Goal: Task Accomplishment & Management: Use online tool/utility

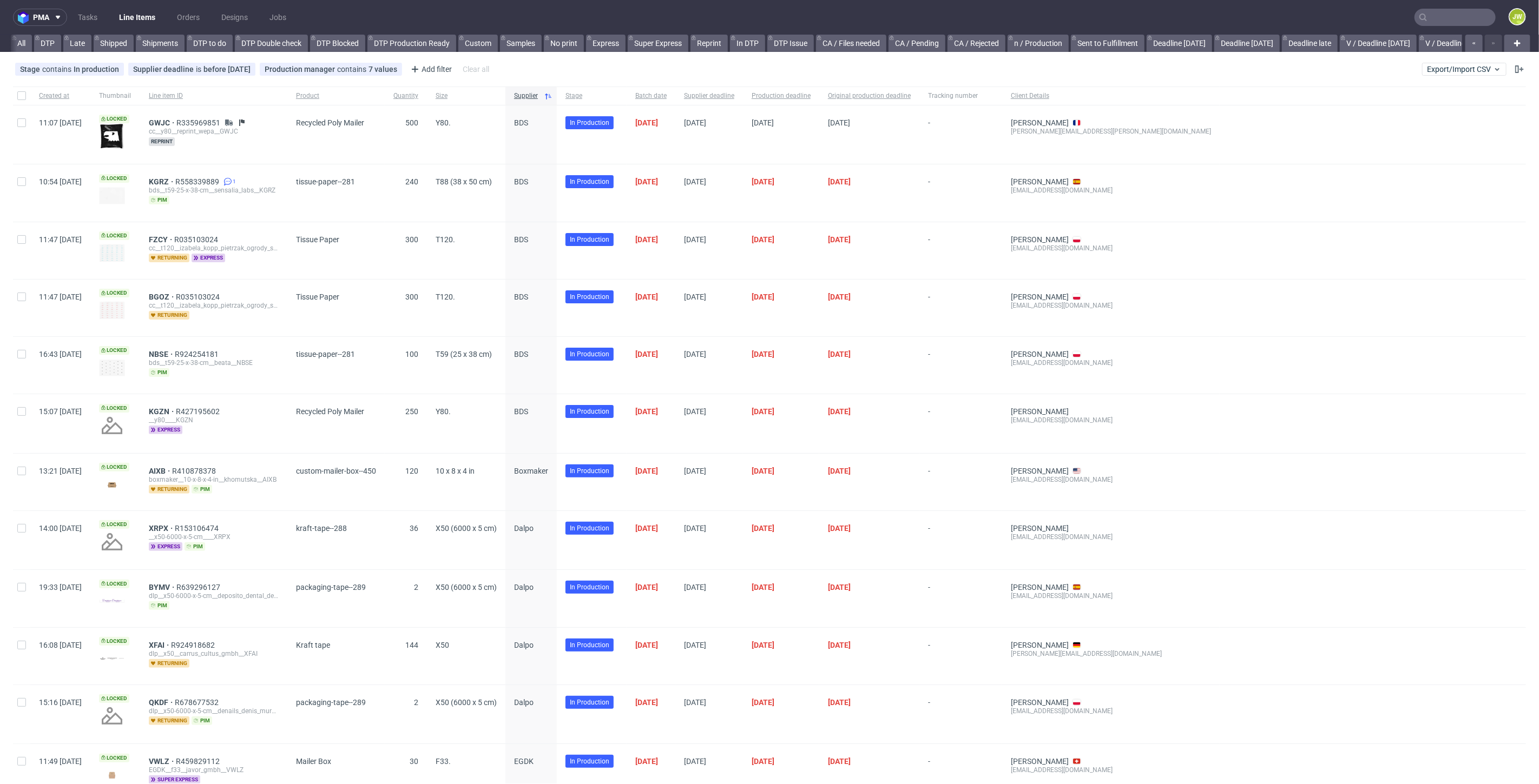
scroll to position [0, 2230]
click at [1447, 63] on button "Export/Import CSV" at bounding box center [1464, 69] width 84 height 13
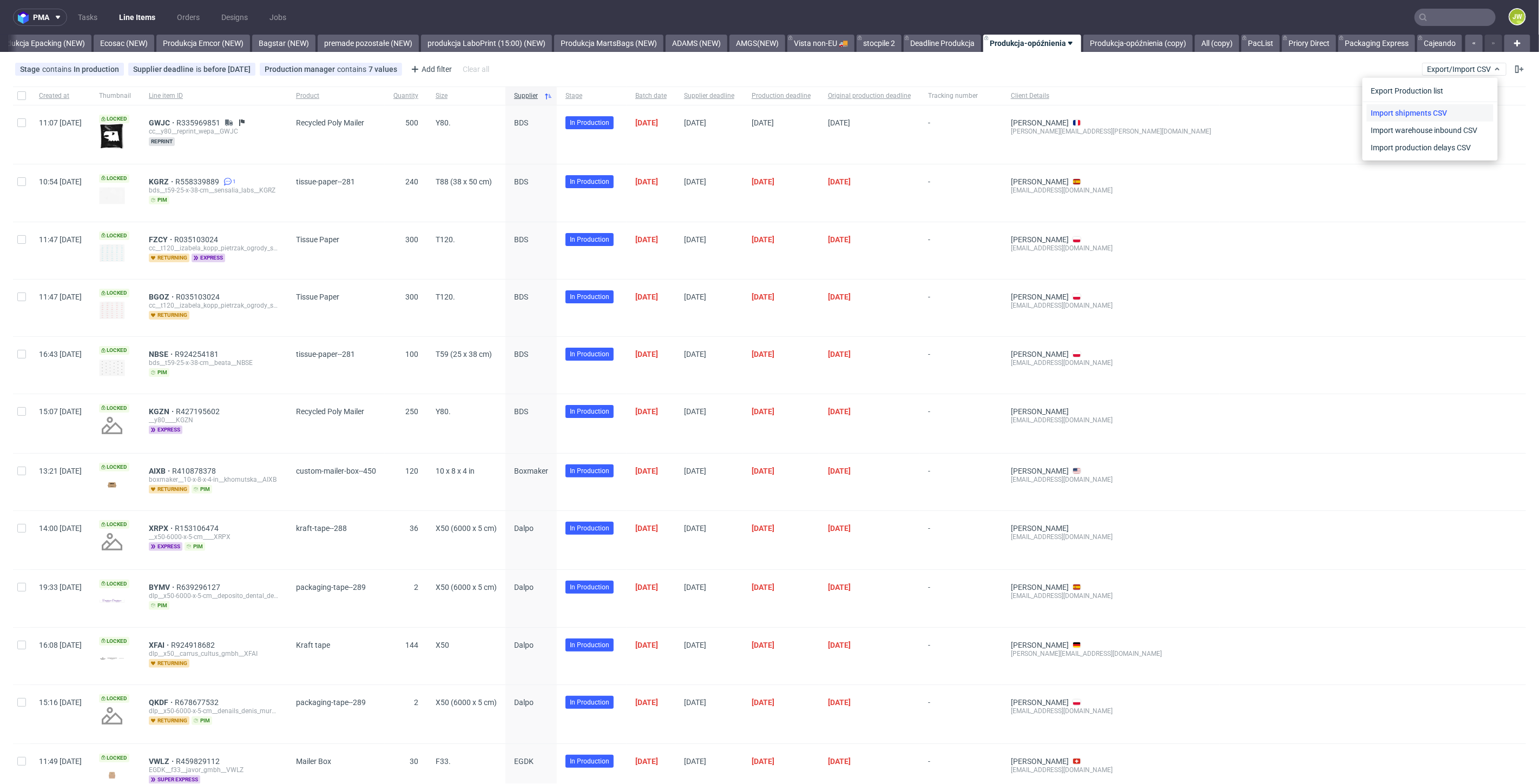
click at [1412, 107] on link "Import shipments CSV" at bounding box center [1430, 113] width 127 height 17
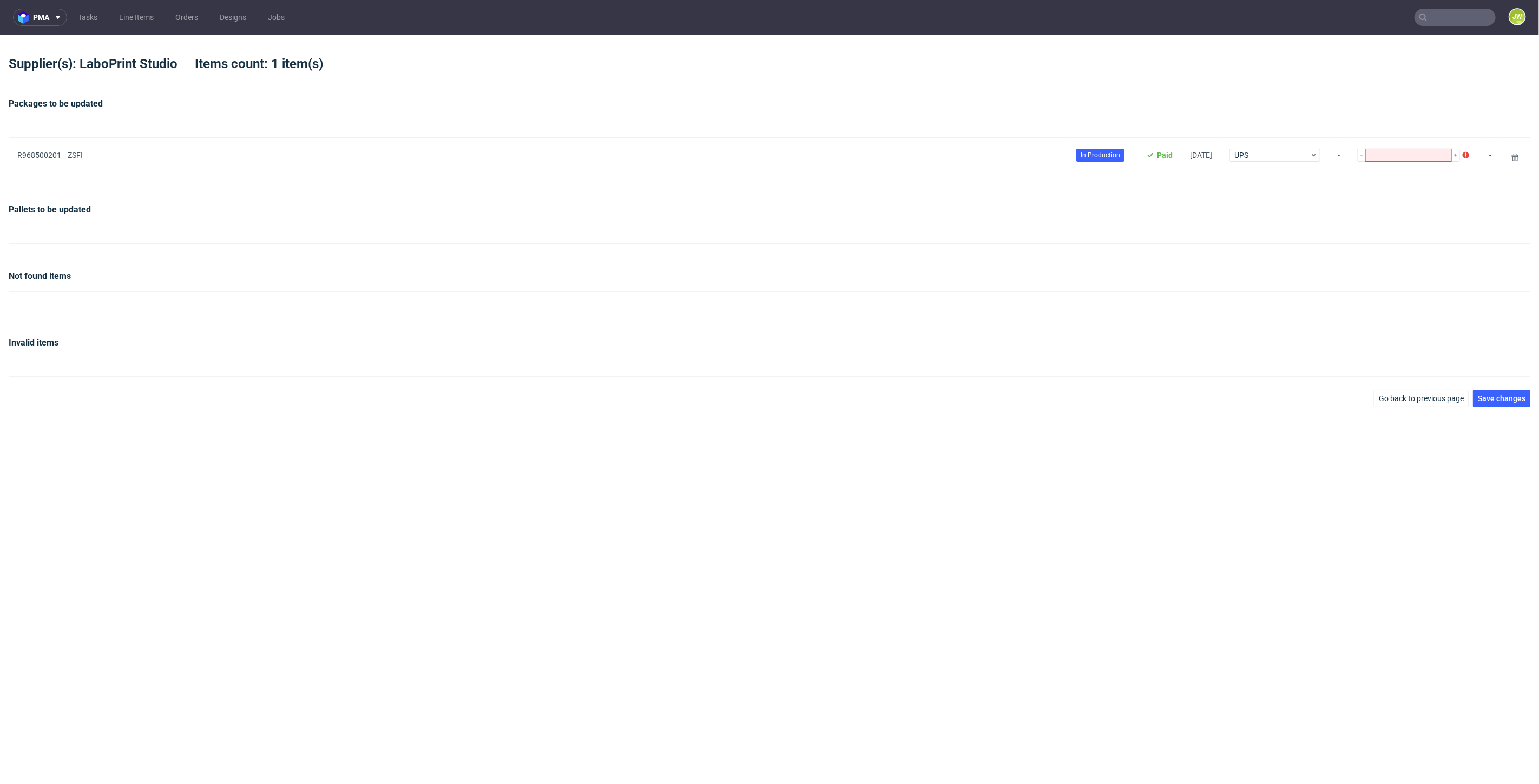
type input "1"
click at [471, 353] on div "Invalid items" at bounding box center [769, 347] width 1522 height 21
click at [1492, 401] on span "Save changes" at bounding box center [1502, 398] width 48 height 8
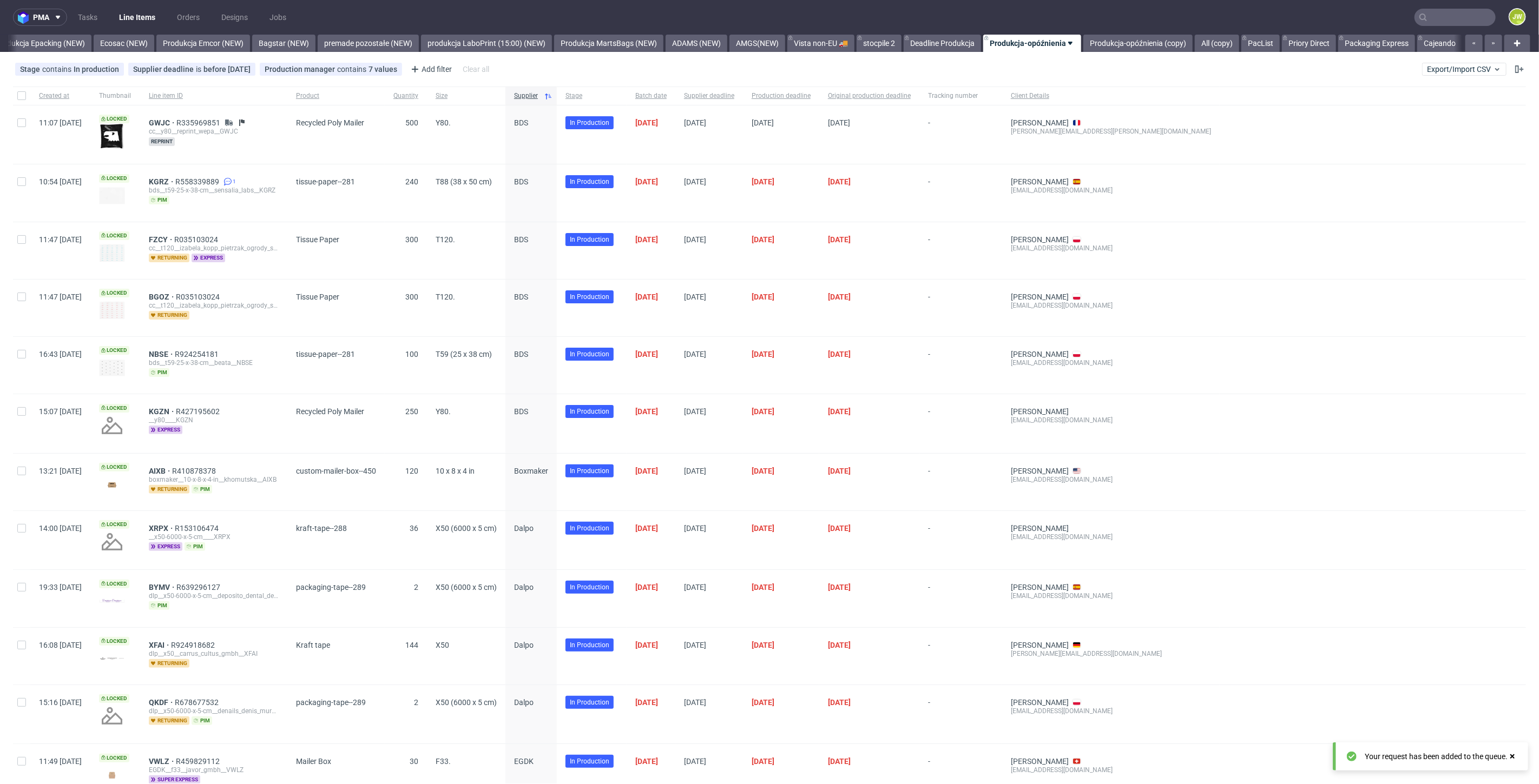
scroll to position [0, 2239]
click at [1455, 74] on button "Export/Import CSV" at bounding box center [1464, 69] width 84 height 13
click at [1449, 107] on link "Import shipments CSV" at bounding box center [1430, 113] width 127 height 17
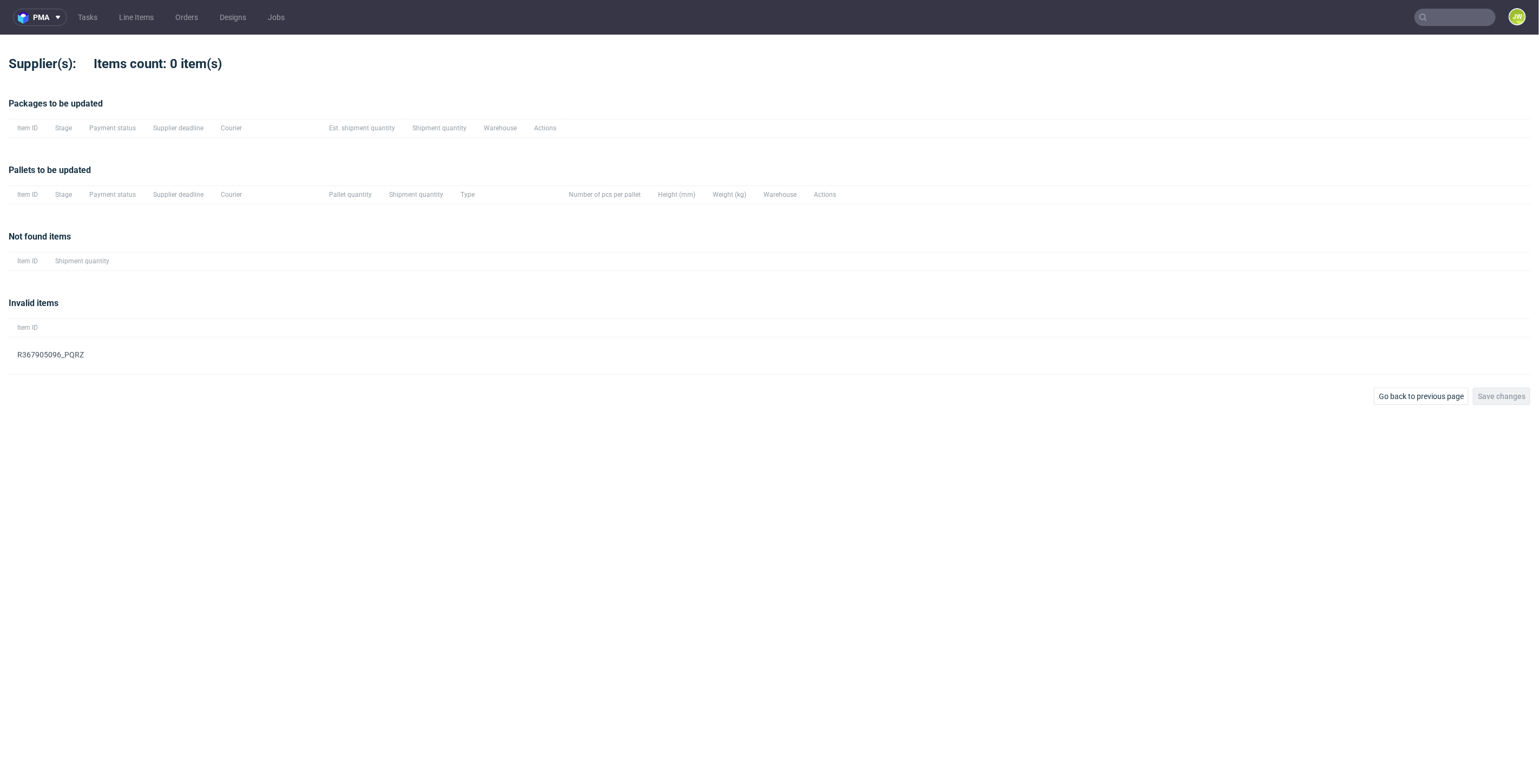
click at [1410, 410] on div "pma Tasks Line Items Orders Designs Jobs JW Supplier(s): Items count: 0 item(s)…" at bounding box center [770, 392] width 1539 height 784
click at [1403, 393] on span "Go back to previous page" at bounding box center [1421, 396] width 85 height 8
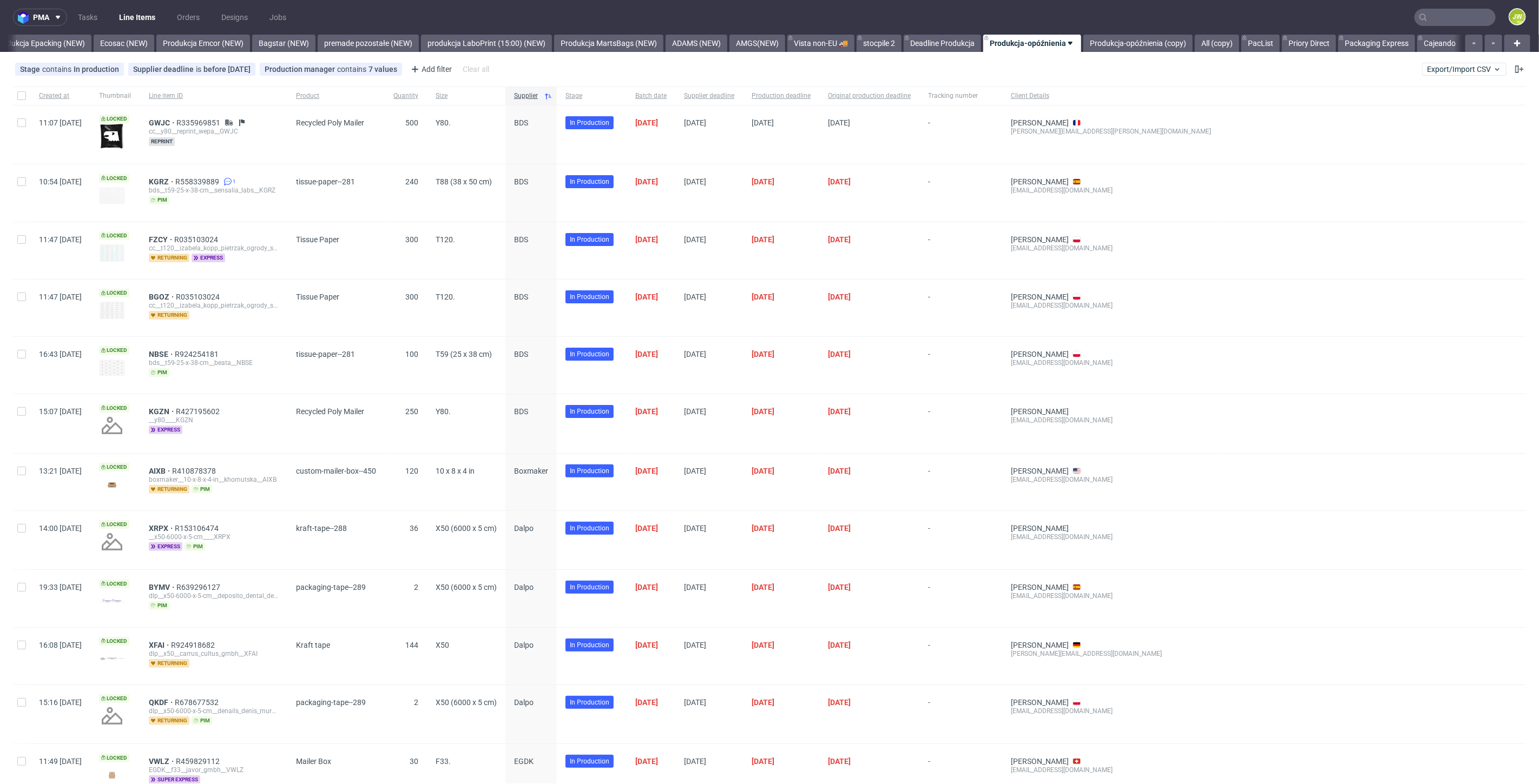
scroll to position [0, 2239]
drag, startPoint x: 1318, startPoint y: 233, endPoint x: 1317, endPoint y: 244, distance: 11.0
click at [1318, 233] on div at bounding box center [1373, 250] width 306 height 57
click at [1467, 62] on div "Stage contains In production Supplier deadline is before today Production manag…" at bounding box center [770, 69] width 1539 height 26
click at [1467, 65] on span "Export/Import CSV" at bounding box center [1464, 69] width 75 height 8
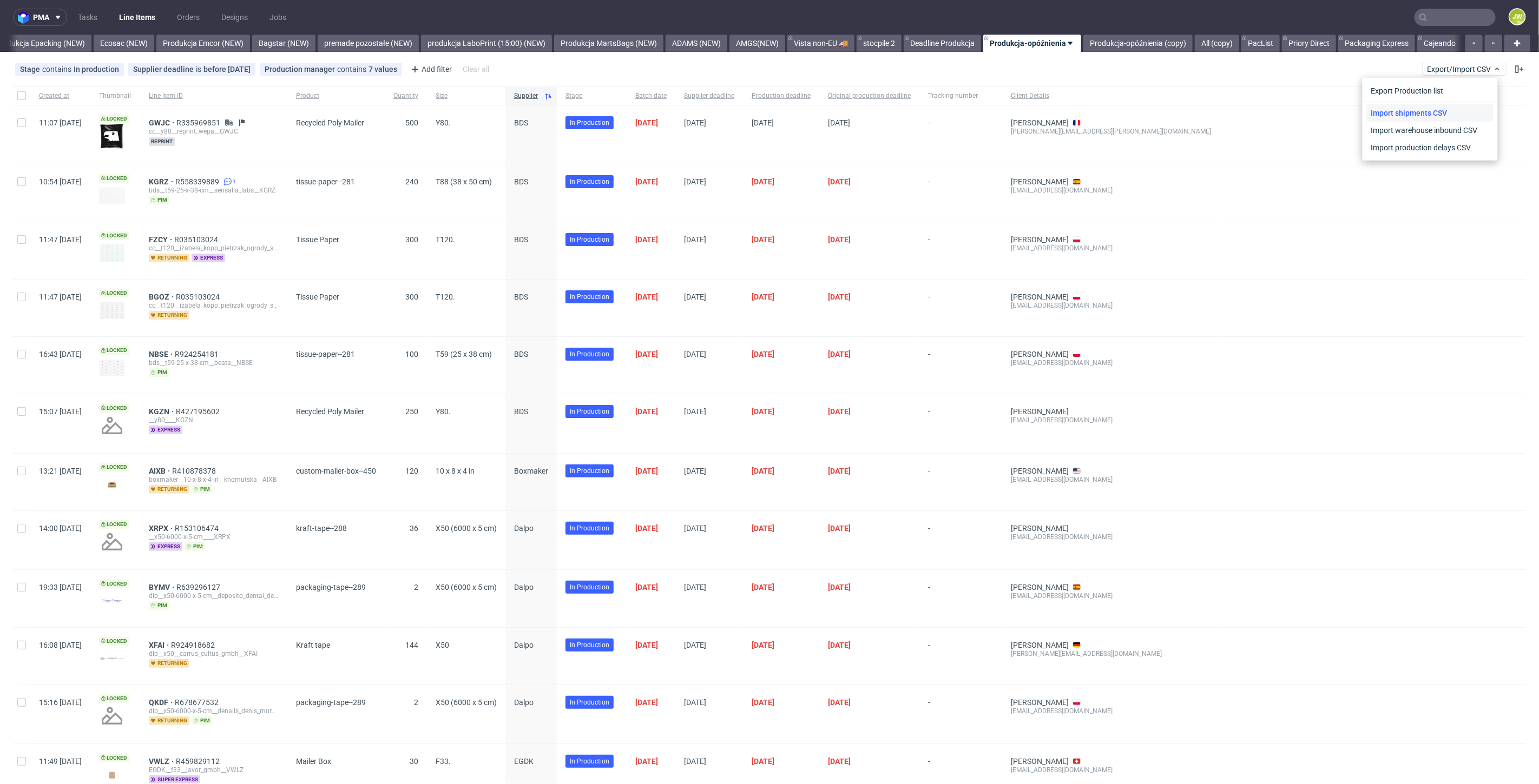
click at [1446, 110] on link "Import shipments CSV" at bounding box center [1430, 113] width 127 height 17
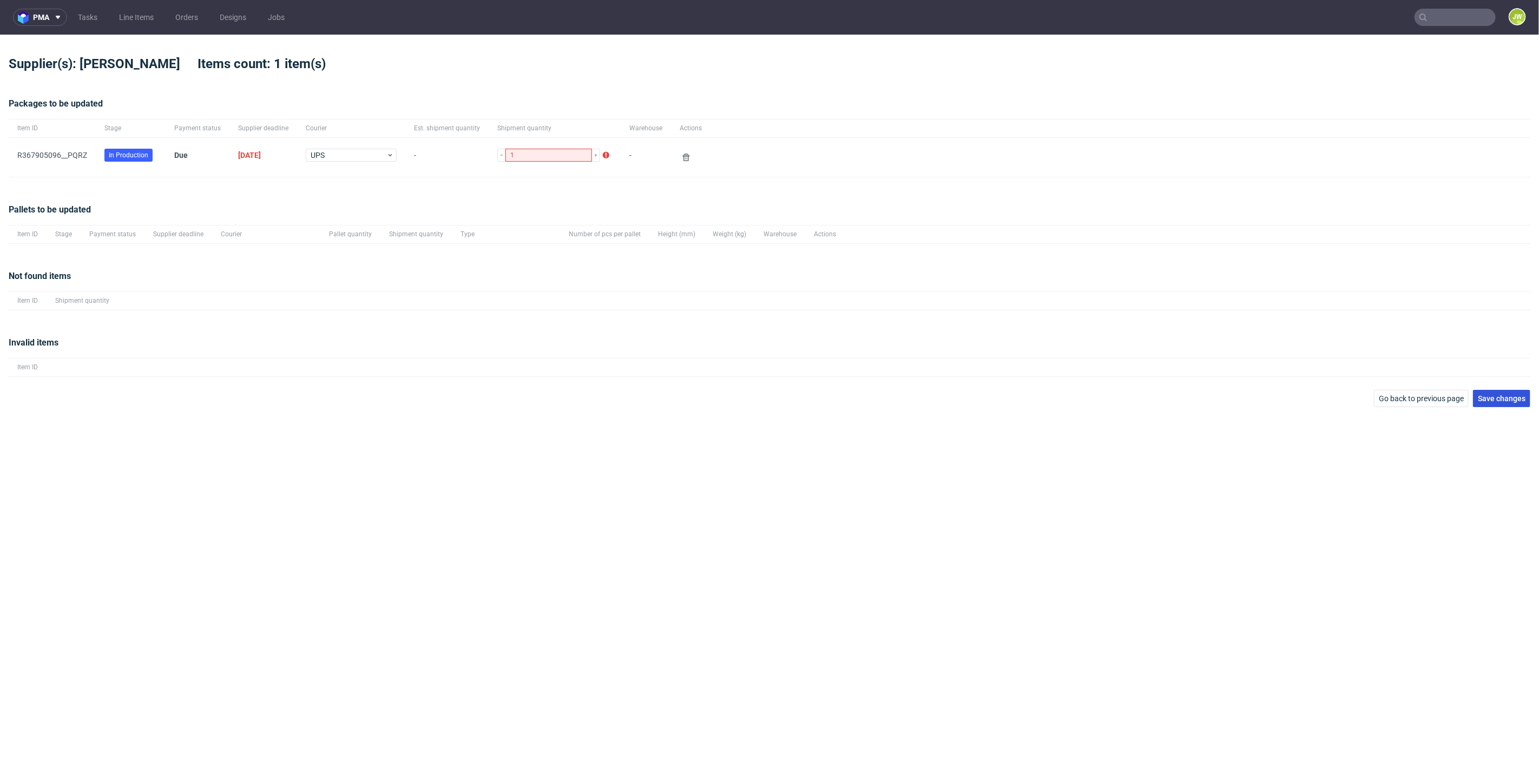
click at [1510, 401] on span "Save changes" at bounding box center [1502, 398] width 48 height 8
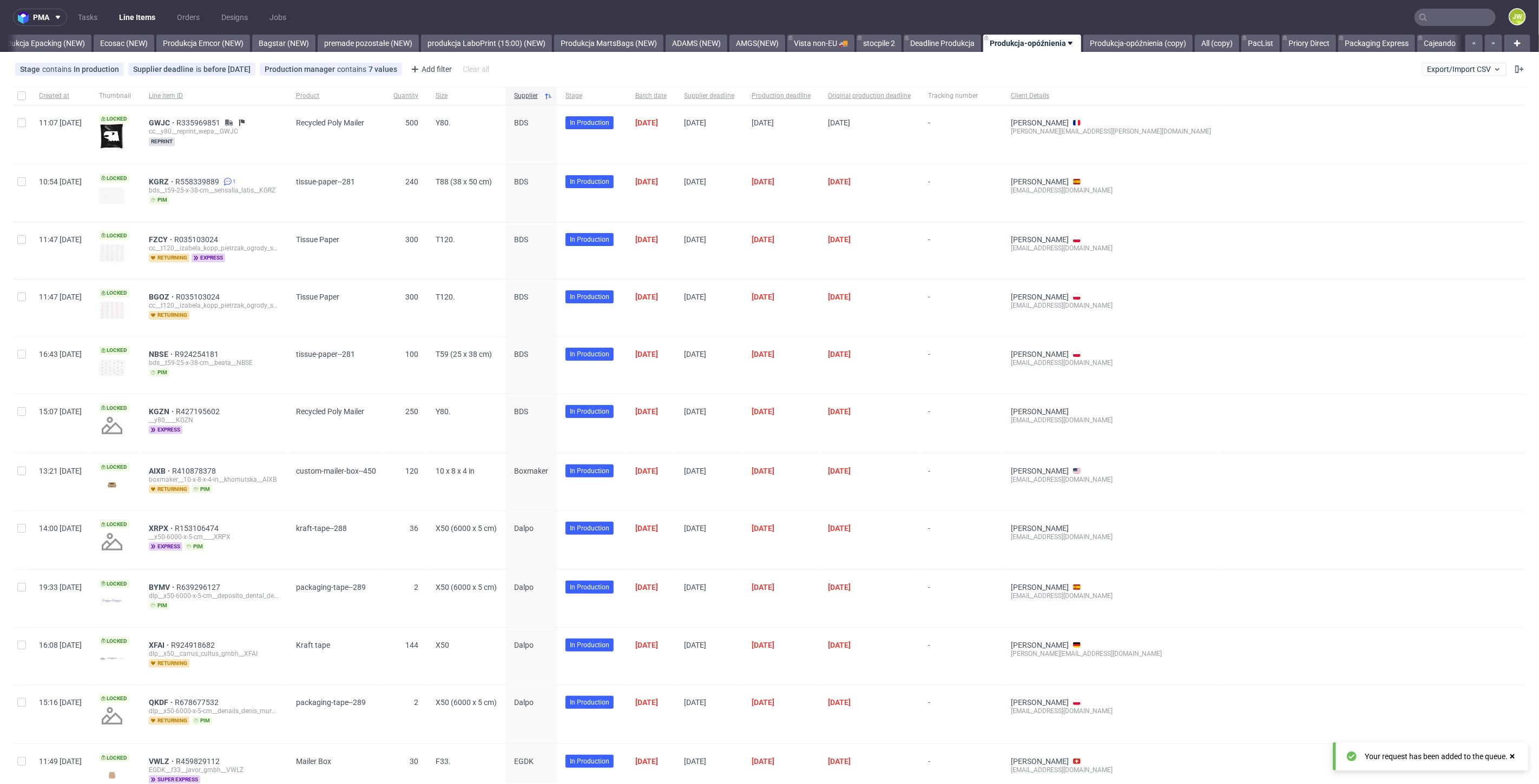
scroll to position [0, 2239]
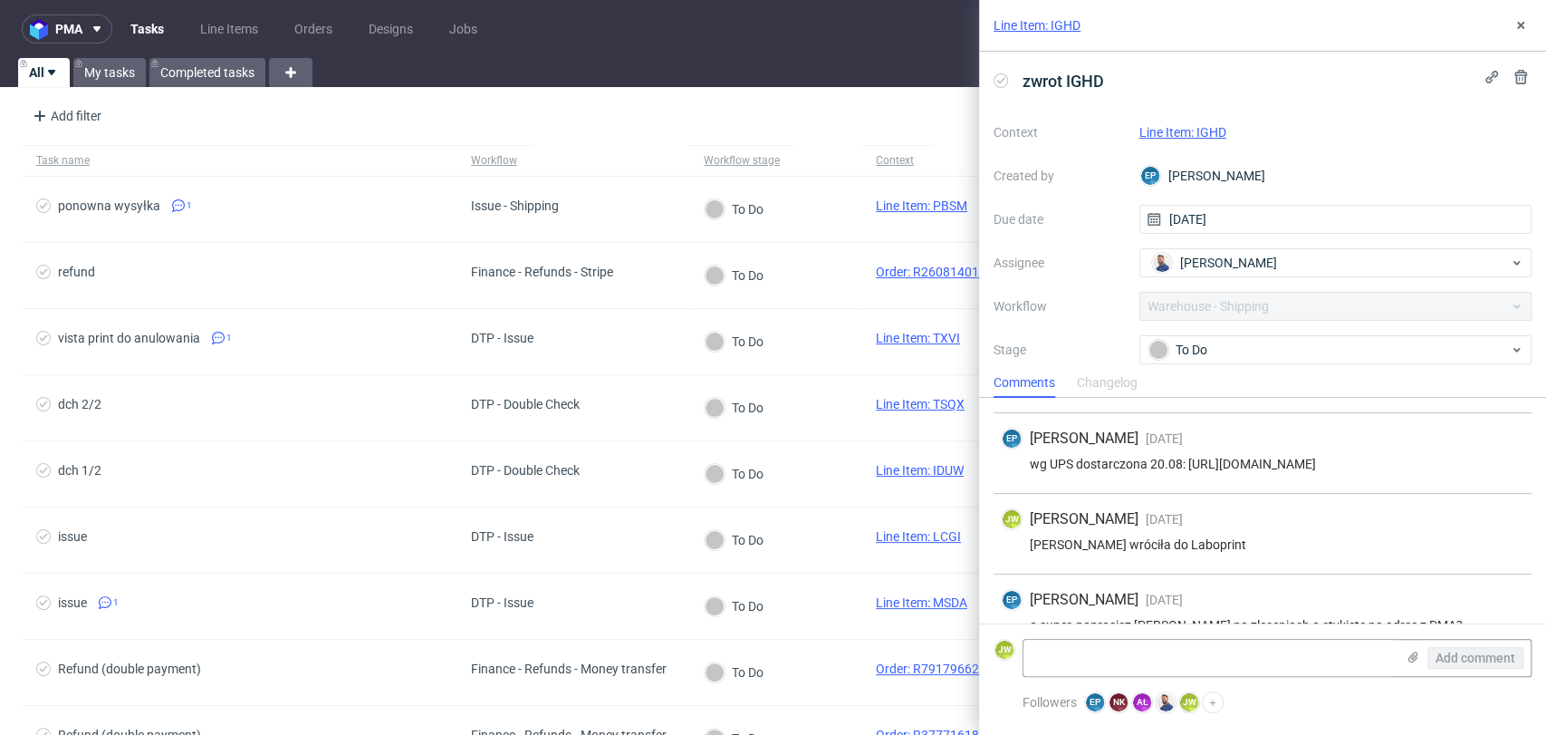
scroll to position [101, 0]
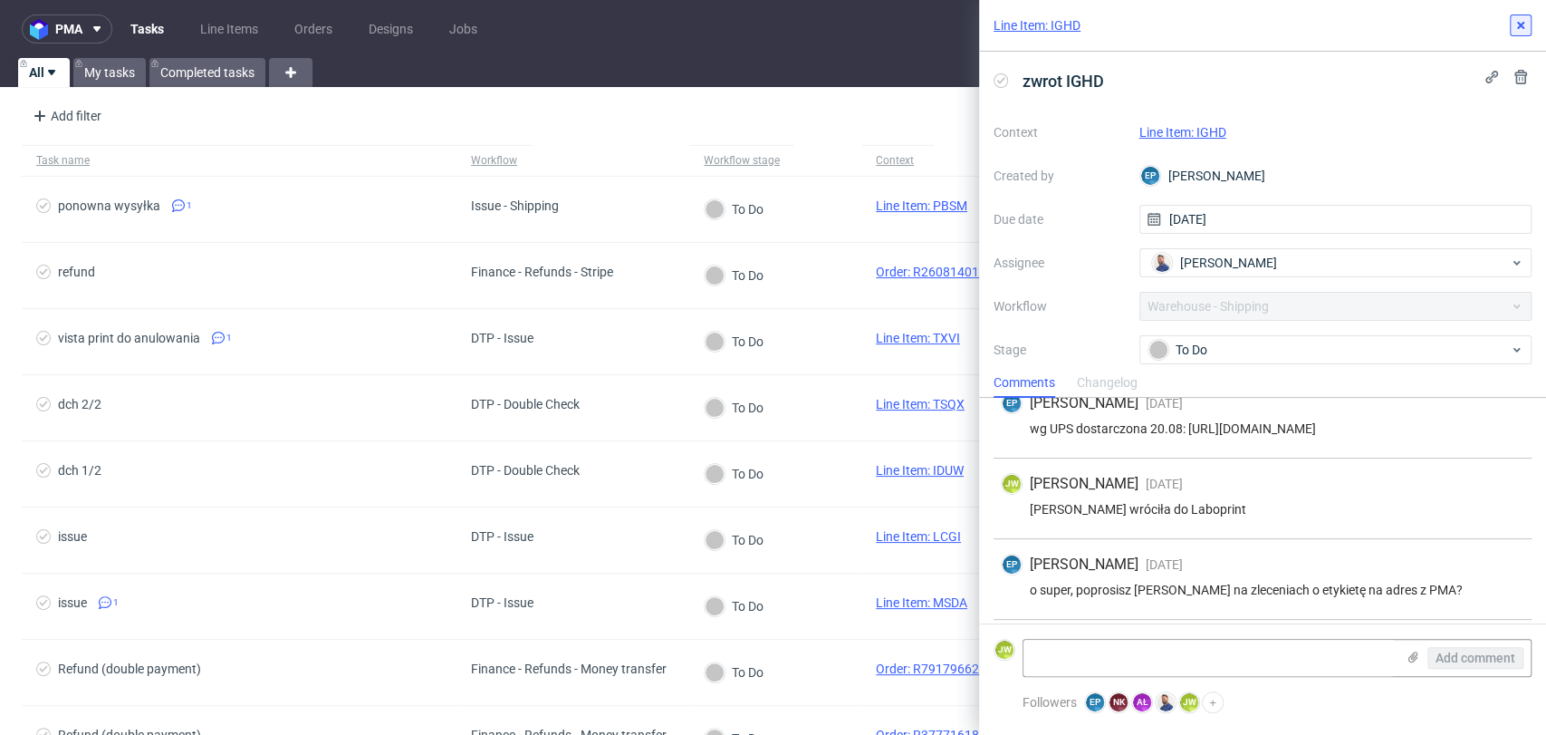
click at [1528, 24] on button at bounding box center [1521, 25] width 22 height 22
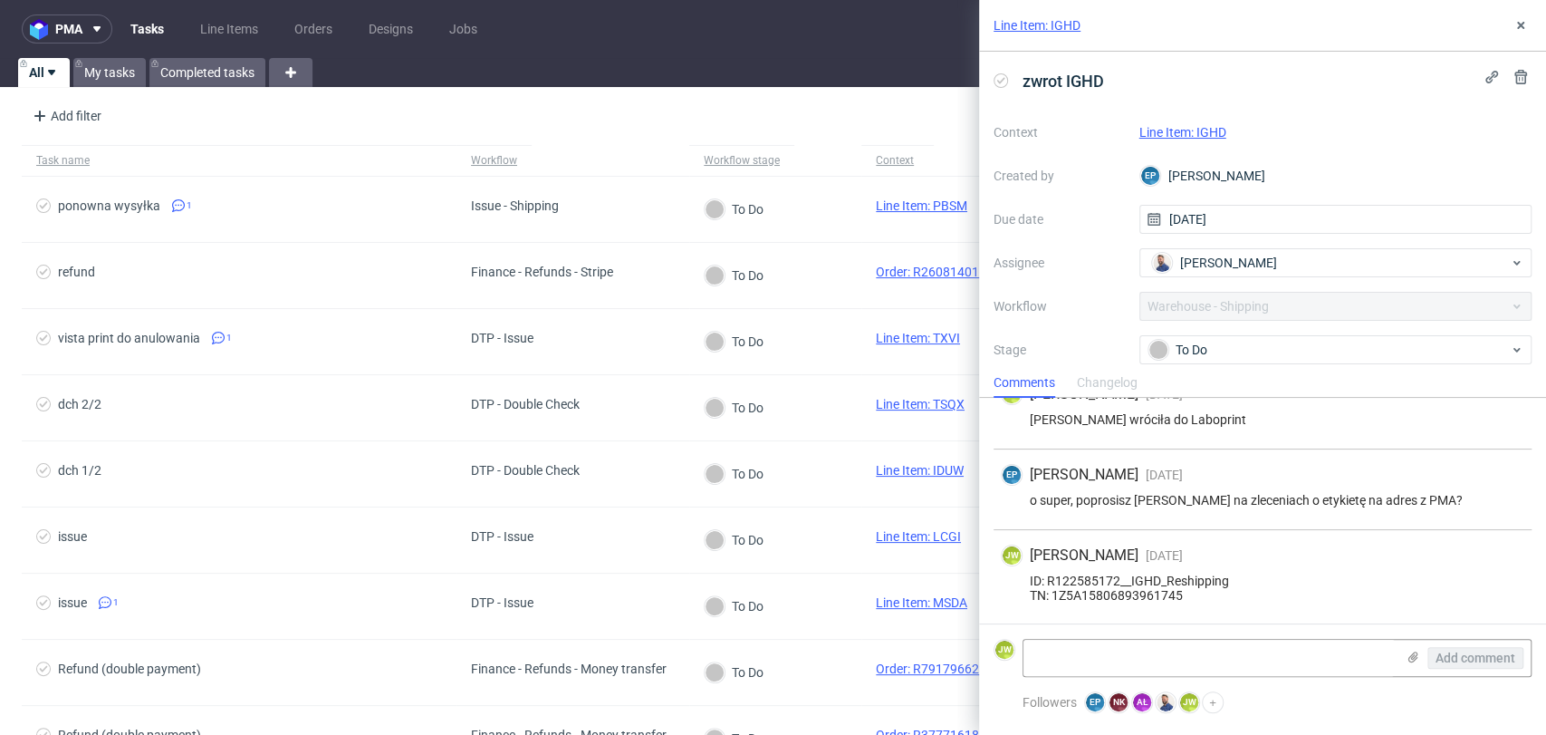
scroll to position [204, 0]
click at [885, 107] on div "Add filter Hide filters Clear all" at bounding box center [773, 115] width 1546 height 43
click at [1179, 137] on link "Line Item: IGHD" at bounding box center [1182, 132] width 87 height 14
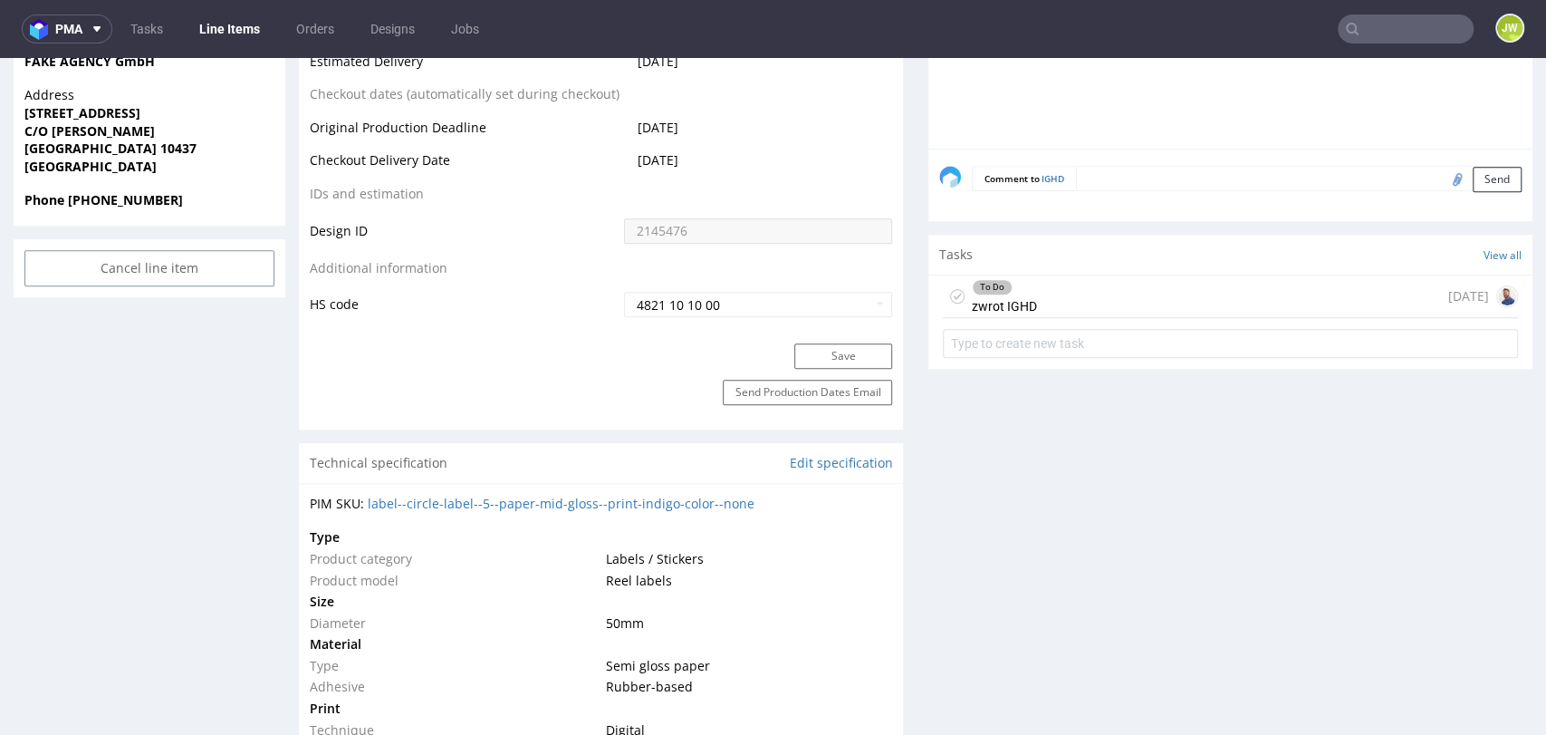
scroll to position [906, 0]
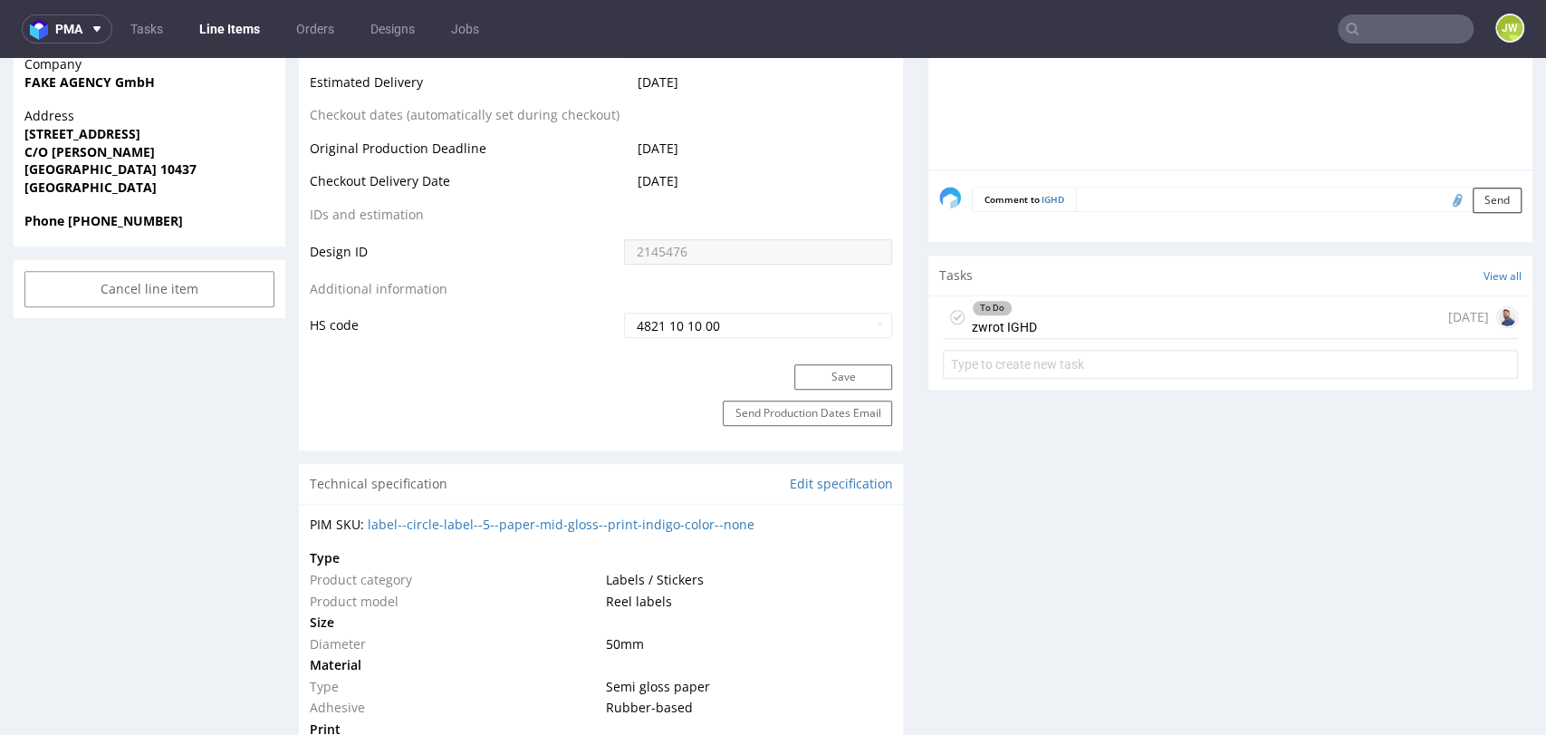
click at [1019, 323] on div "To Do zwrot IGHD" at bounding box center [1004, 317] width 65 height 42
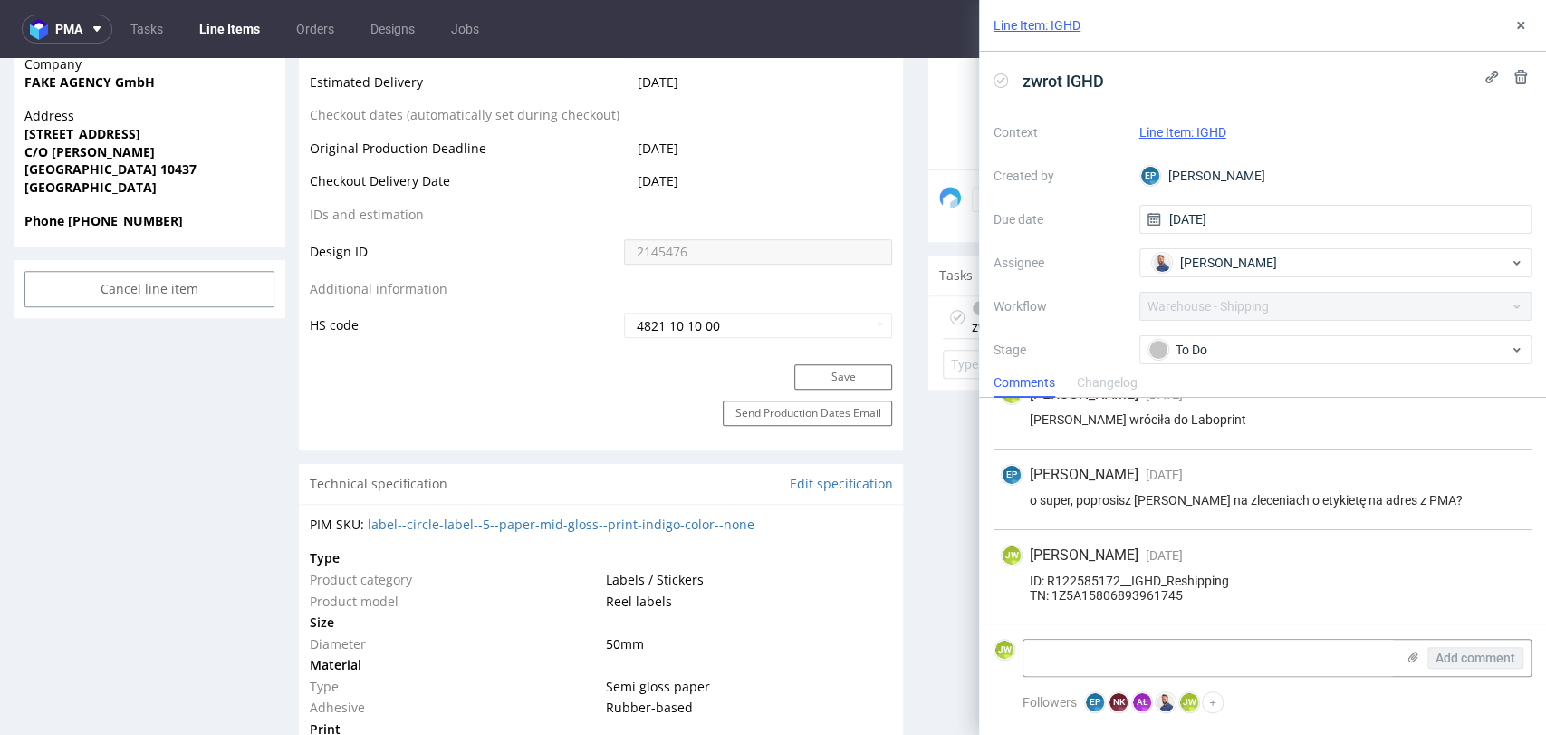
scroll to position [204, 0]
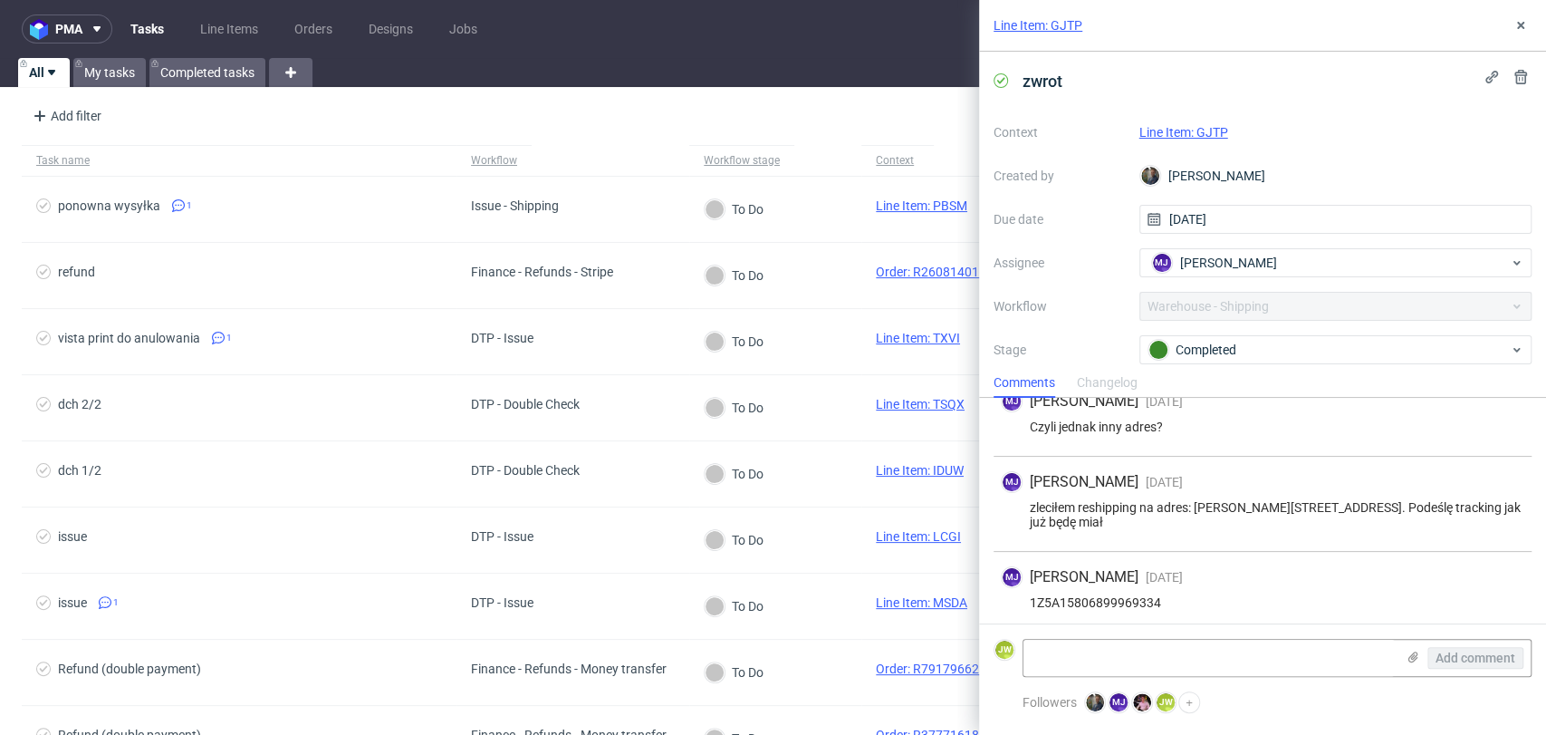
scroll to position [189, 0]
